Goal: Entertainment & Leisure: Consume media (video, audio)

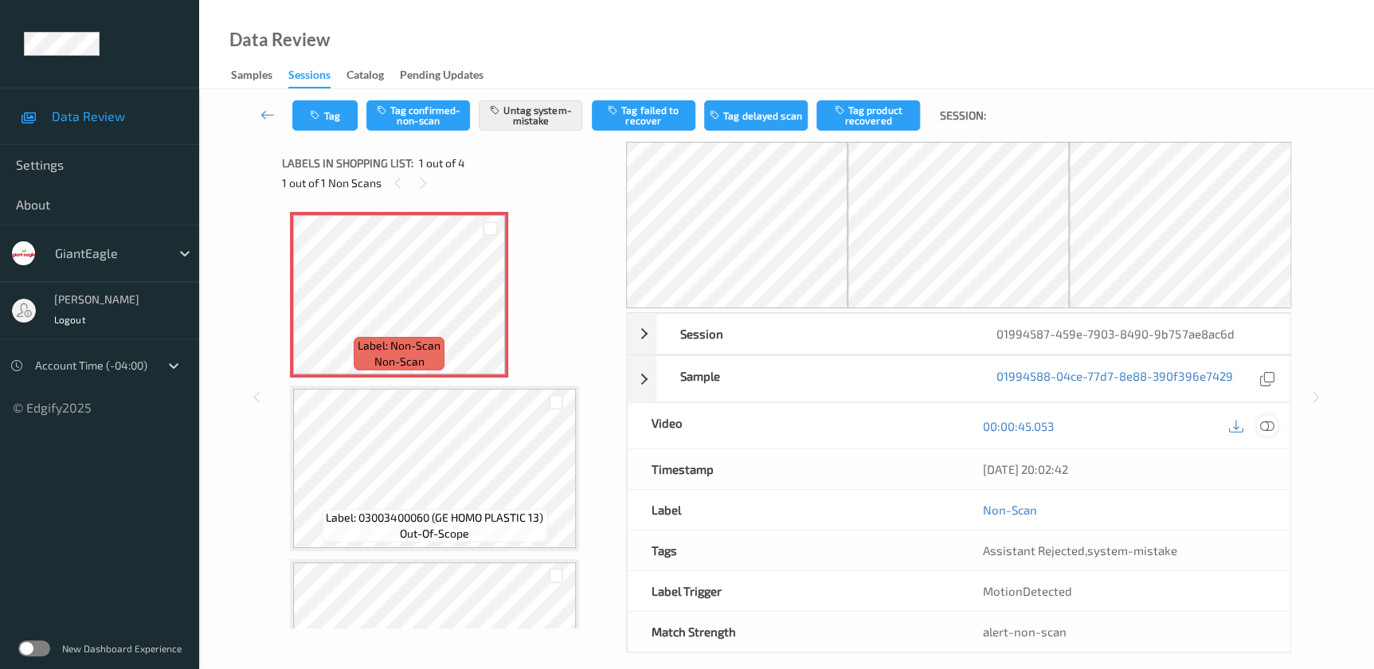
click at [1263, 429] on icon at bounding box center [1266, 426] width 14 height 14
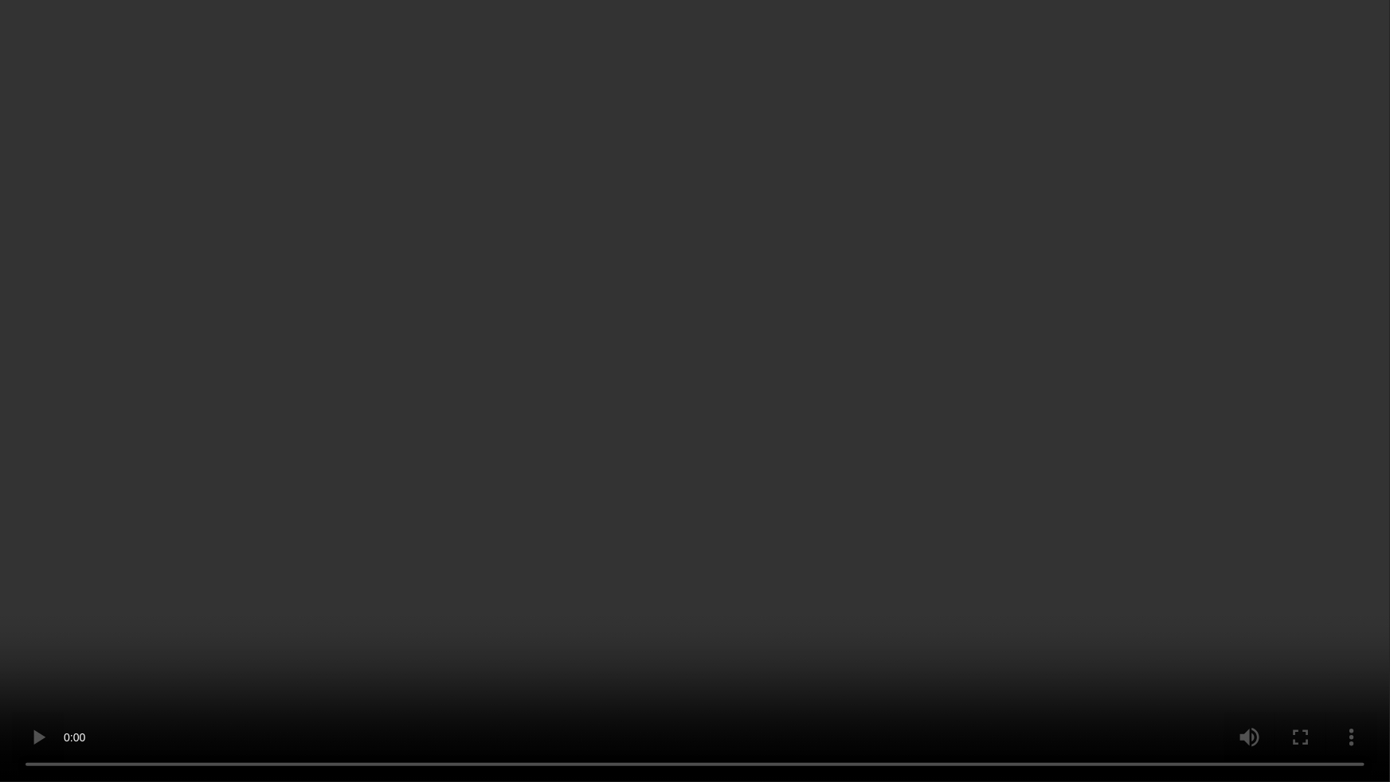
click at [839, 429] on video at bounding box center [695, 391] width 1390 height 782
click at [916, 668] on video at bounding box center [695, 391] width 1390 height 782
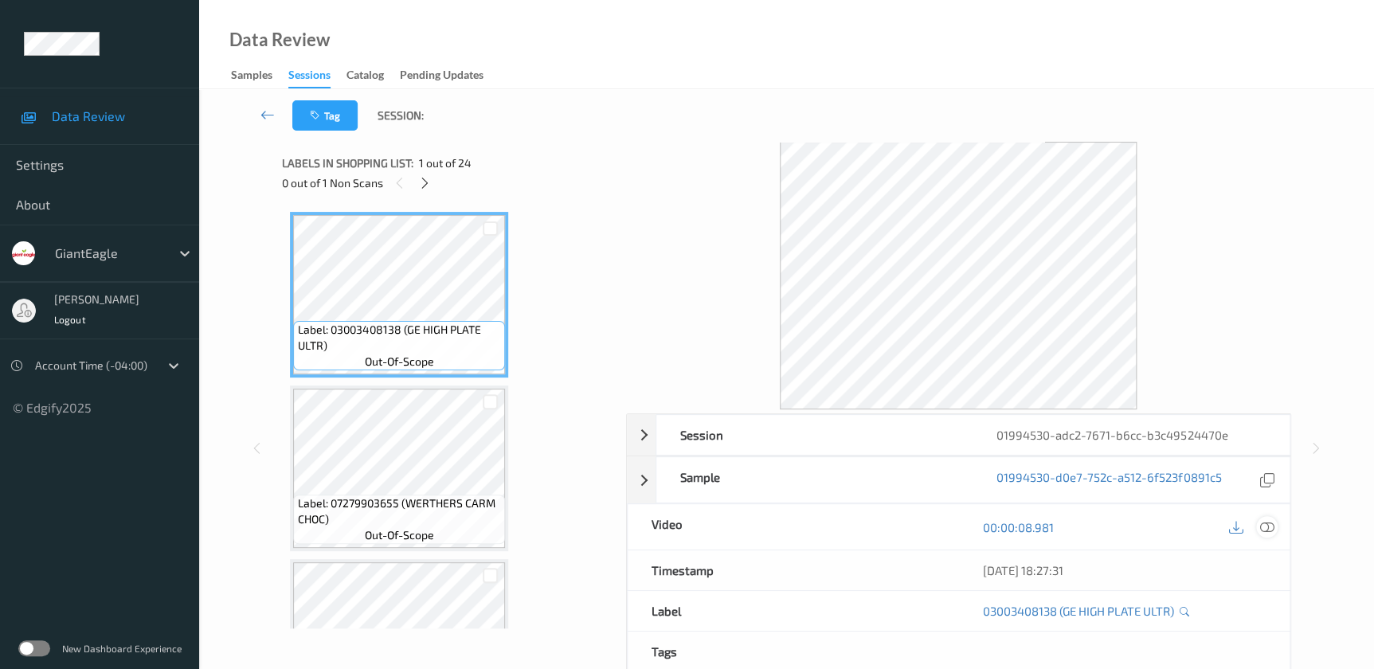
click at [1271, 527] on icon at bounding box center [1266, 527] width 14 height 14
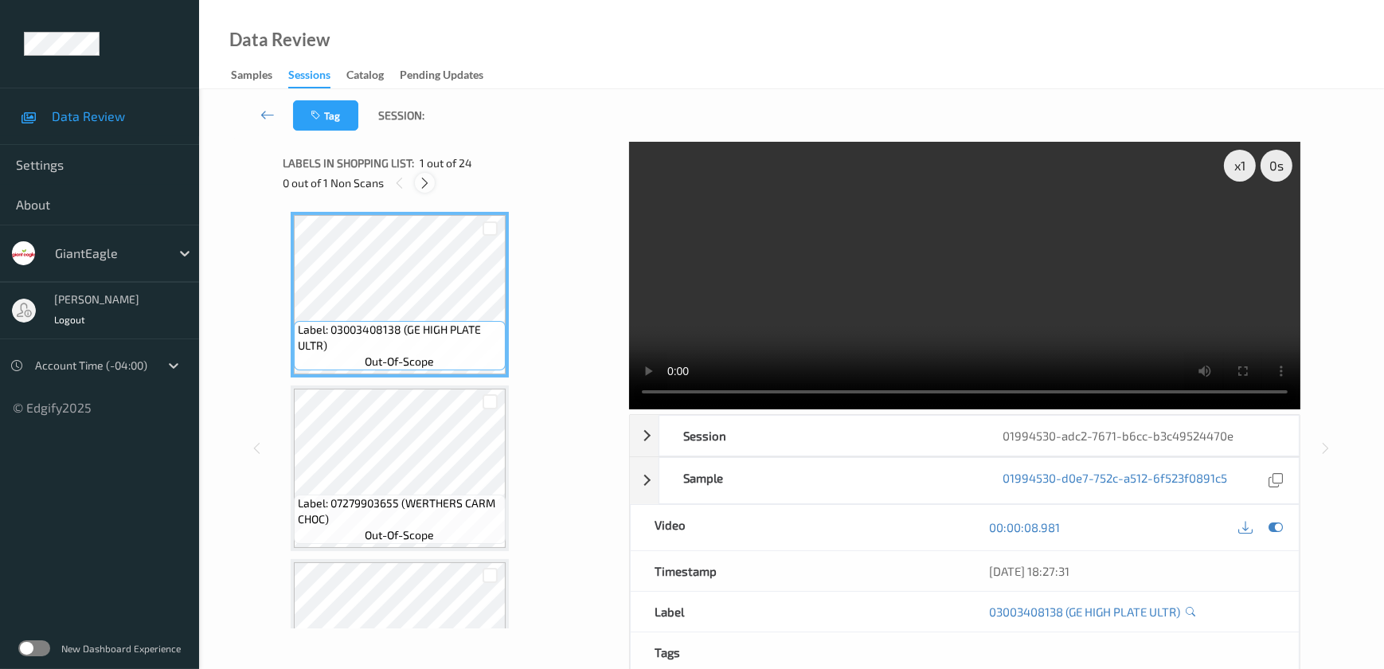
click at [419, 178] on icon at bounding box center [425, 183] width 14 height 14
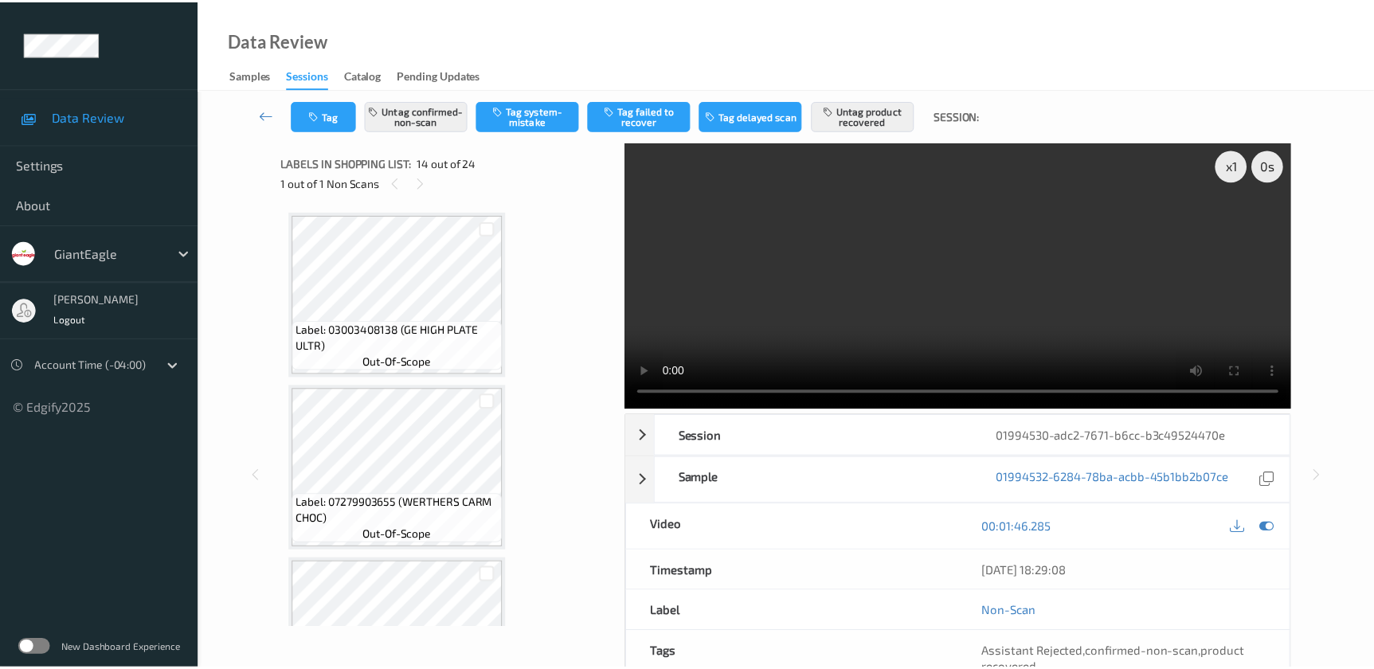
scroll to position [2085, 0]
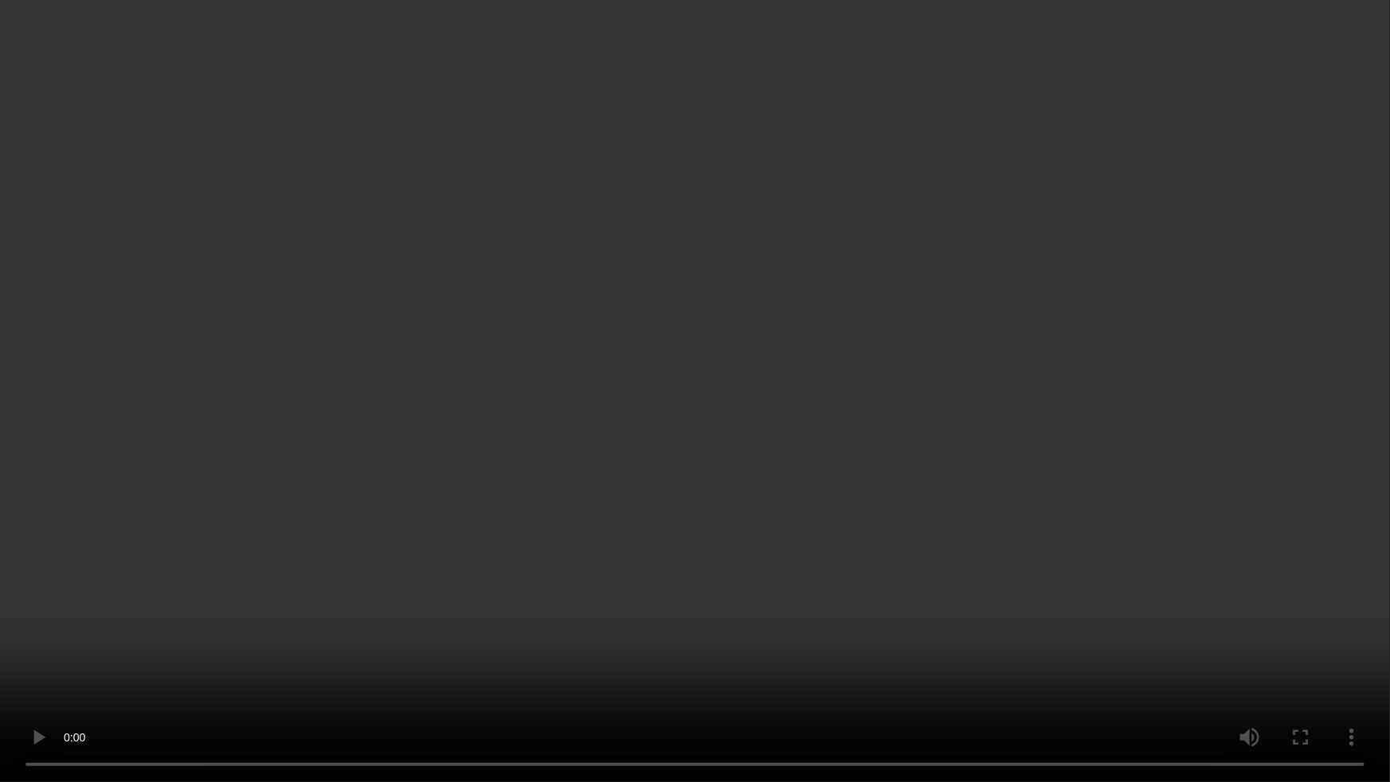
drag, startPoint x: 786, startPoint y: 621, endPoint x: 846, endPoint y: 575, distance: 75.0
click at [786, 621] on video at bounding box center [695, 391] width 1390 height 782
click at [1036, 425] on video at bounding box center [695, 391] width 1390 height 782
